Goal: Find specific page/section: Find specific page/section

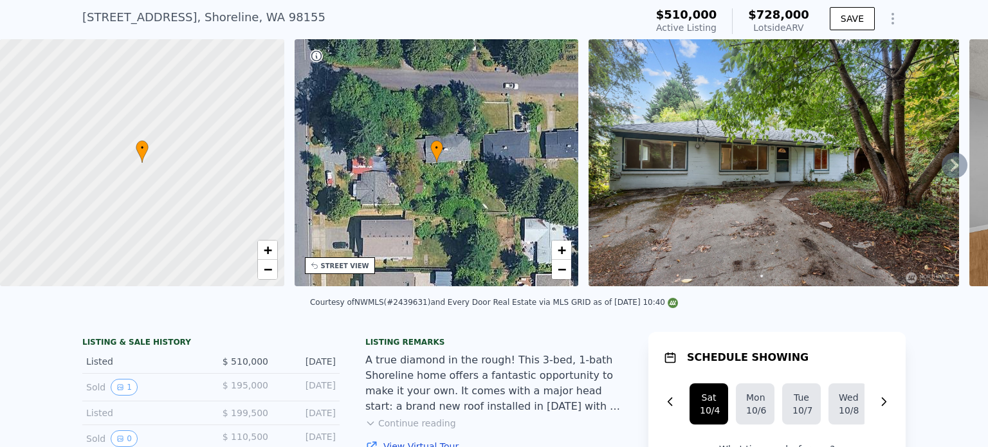
scroll to position [5, 0]
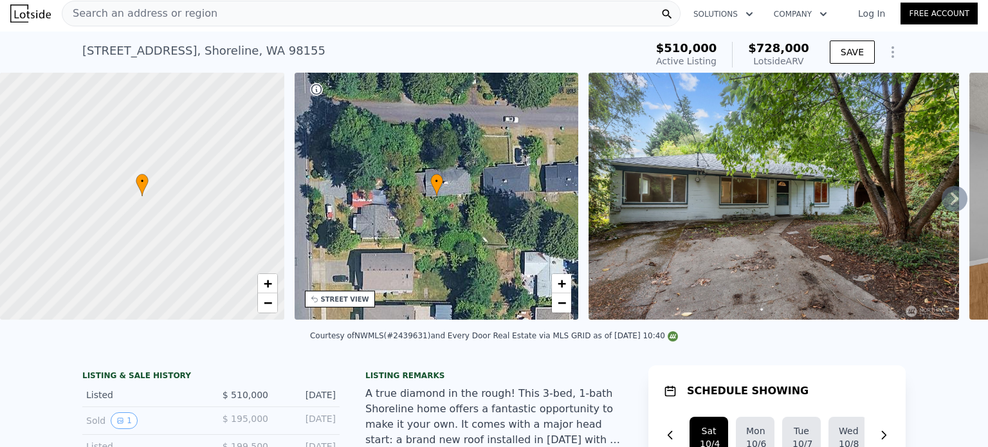
click at [719, 184] on img at bounding box center [773, 196] width 370 height 247
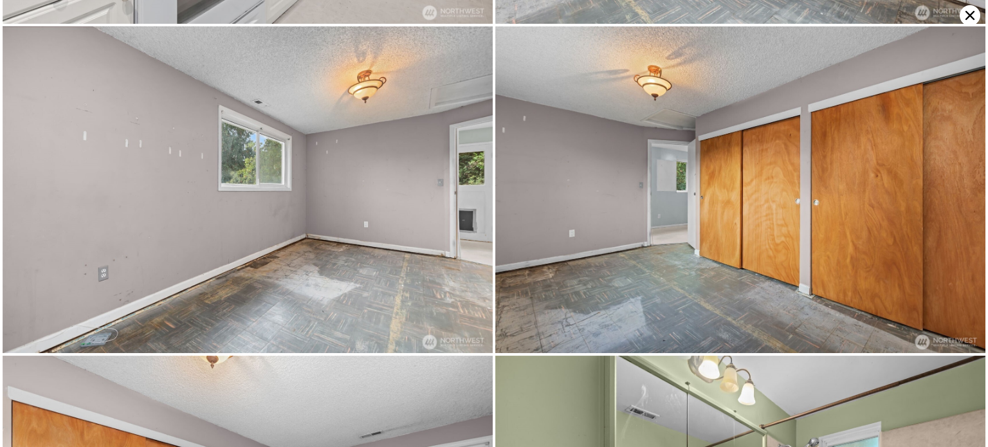
scroll to position [2281, 0]
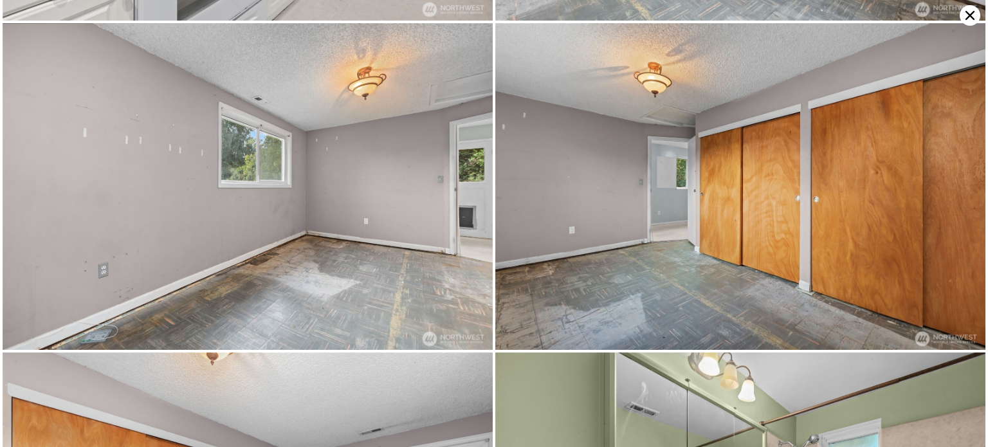
click at [316, 188] on img at bounding box center [248, 186] width 490 height 327
click at [302, 220] on img at bounding box center [248, 186] width 490 height 327
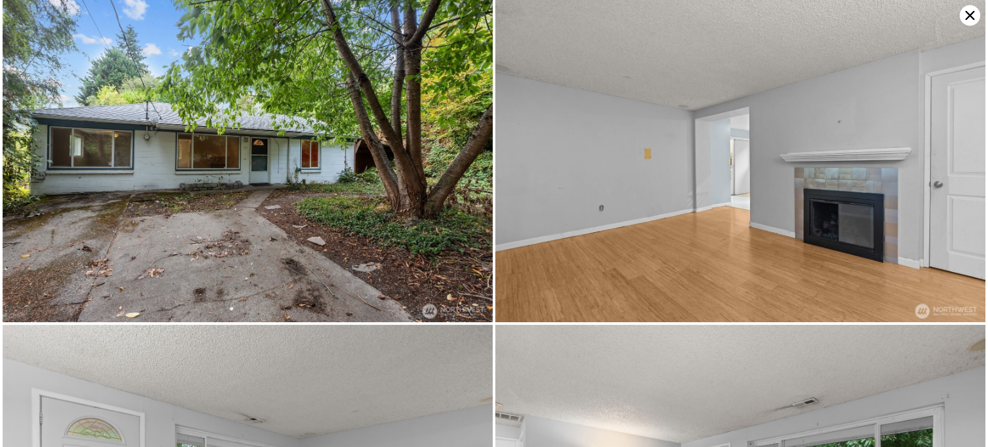
scroll to position [0, 0]
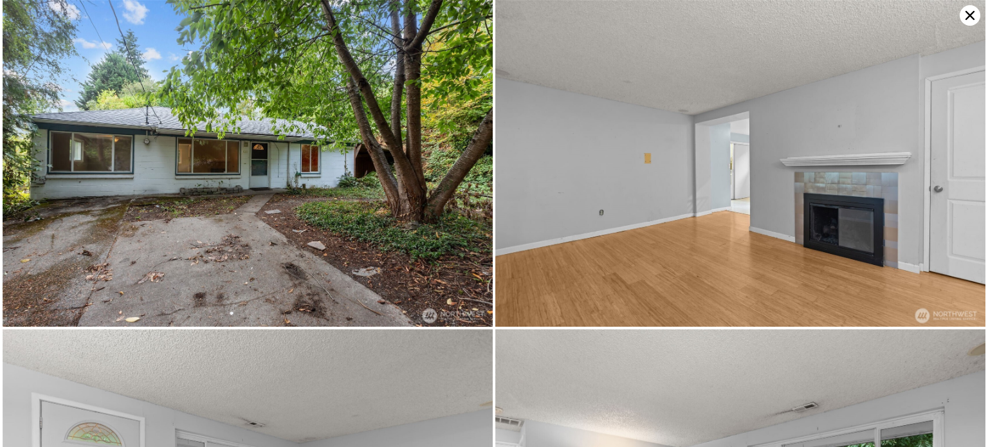
click at [212, 153] on img at bounding box center [248, 163] width 490 height 327
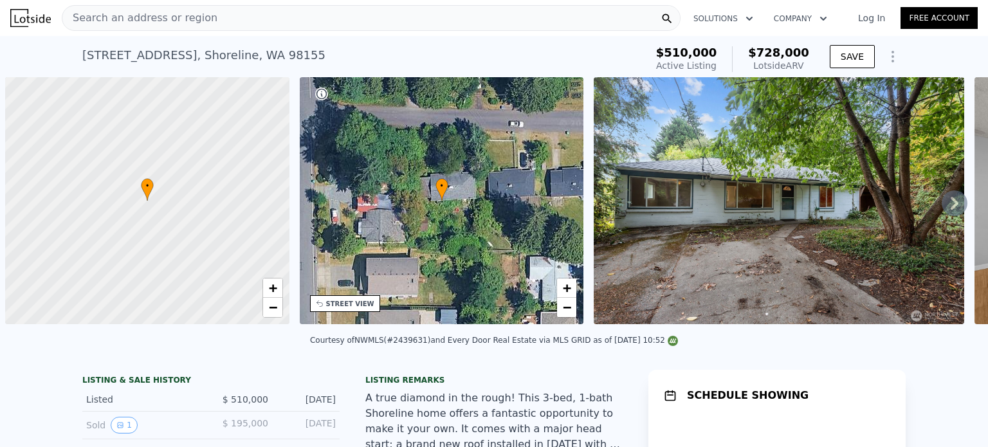
scroll to position [0, 5]
